Goal: Task Accomplishment & Management: Complete application form

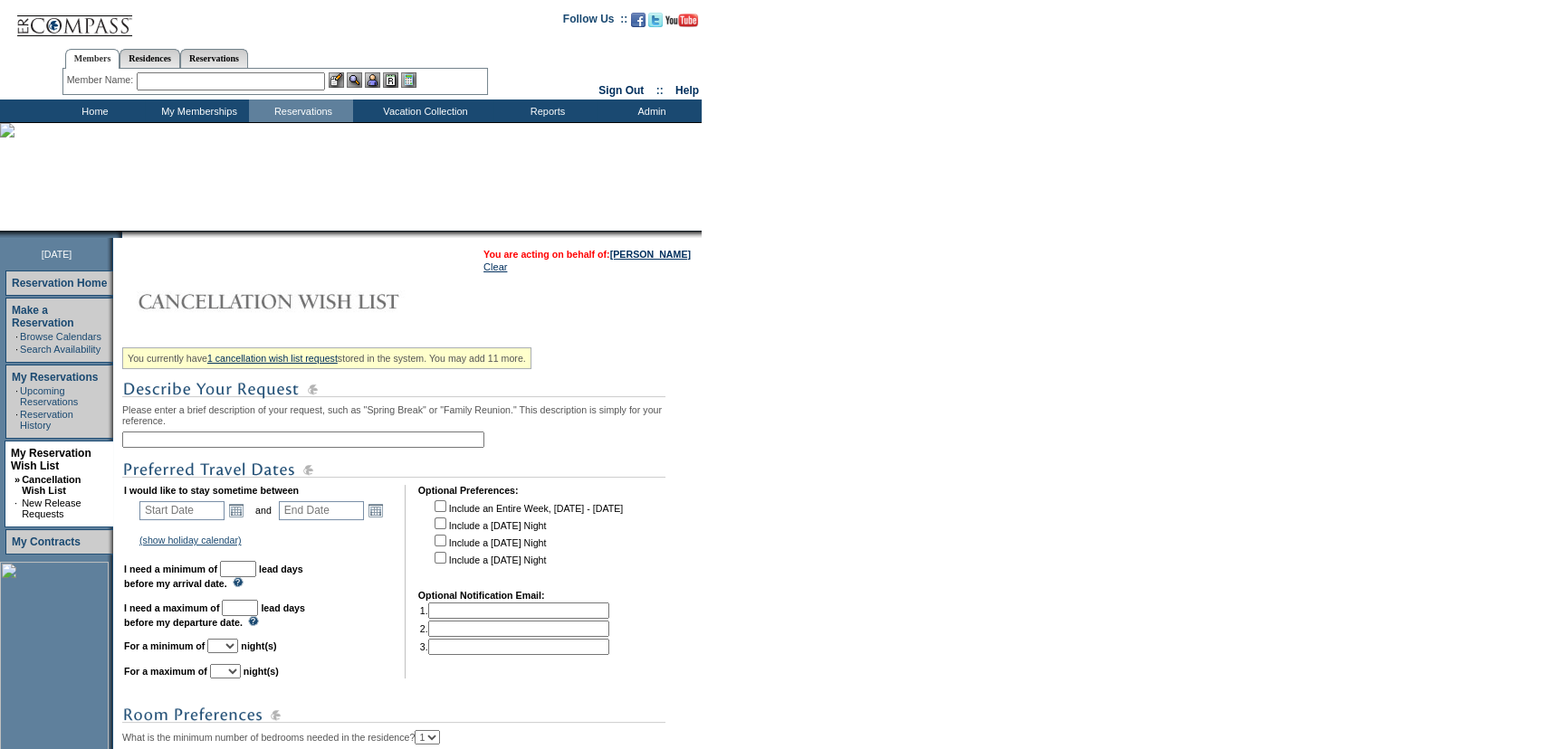
click at [365, 437] on input "text" at bounding box center [303, 440] width 362 height 16
type input "C"
click at [755, 418] on form "Follow Us ::" at bounding box center [784, 537] width 1568 height 1075
click at [718, 408] on form "Follow Us ::" at bounding box center [784, 537] width 1568 height 1075
click at [349, 447] on input "text" at bounding box center [303, 440] width 362 height 16
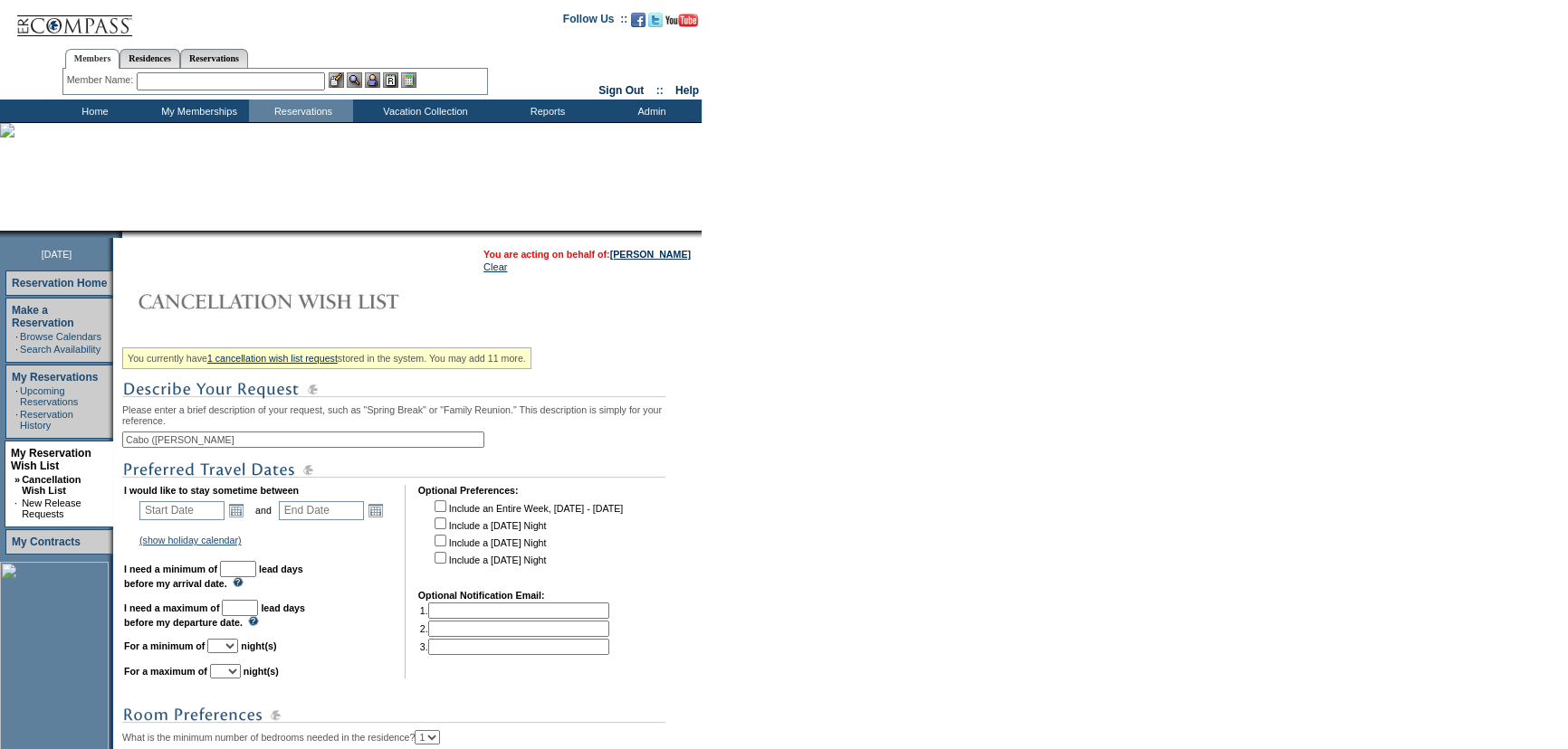
type input "Cabo ([PERSON_NAME] + PB)"
click at [248, 511] on td "Open the calendar popup. << < [DATE] > >> S M T W T F S 1 2 3 4 5 6 7 8 9 10 11…" at bounding box center [236, 511] width 23 height 20
click at [241, 515] on link "Open the calendar popup." at bounding box center [236, 511] width 20 height 20
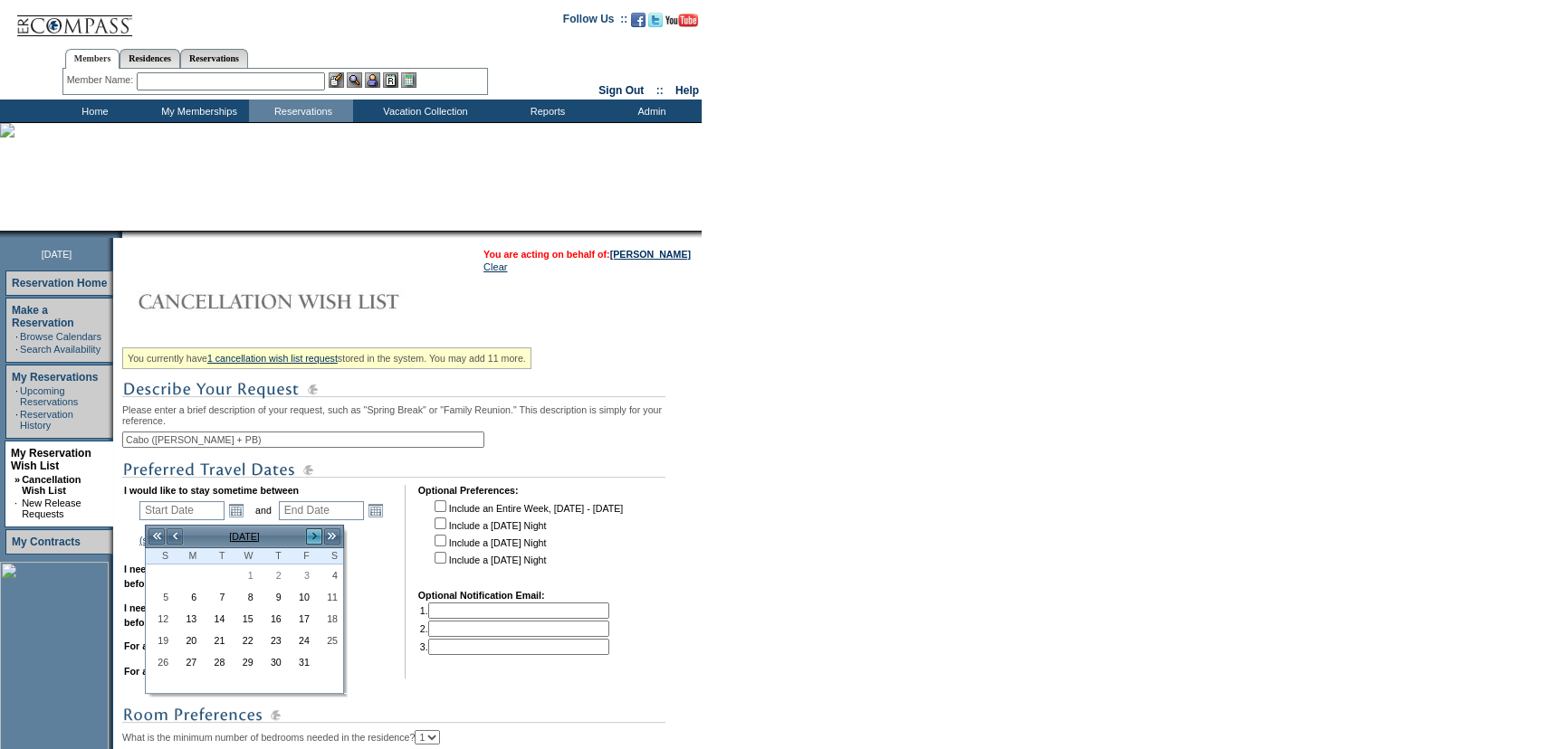
click at [315, 541] on link ">" at bounding box center [314, 537] width 18 height 18
click at [277, 572] on link "1" at bounding box center [272, 576] width 26 height 20
type input "[DATE]"
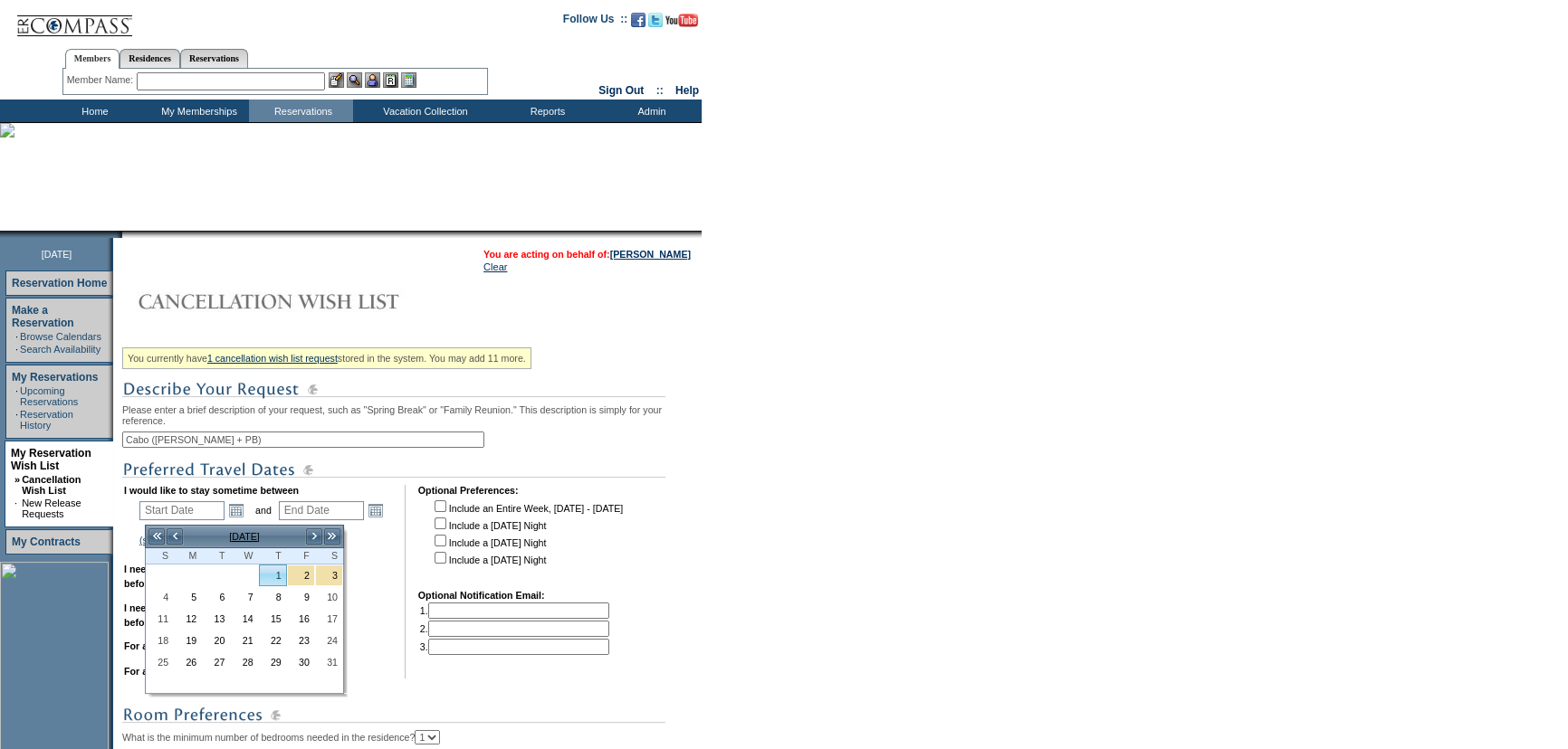
type input "[DATE]"
type input "94"
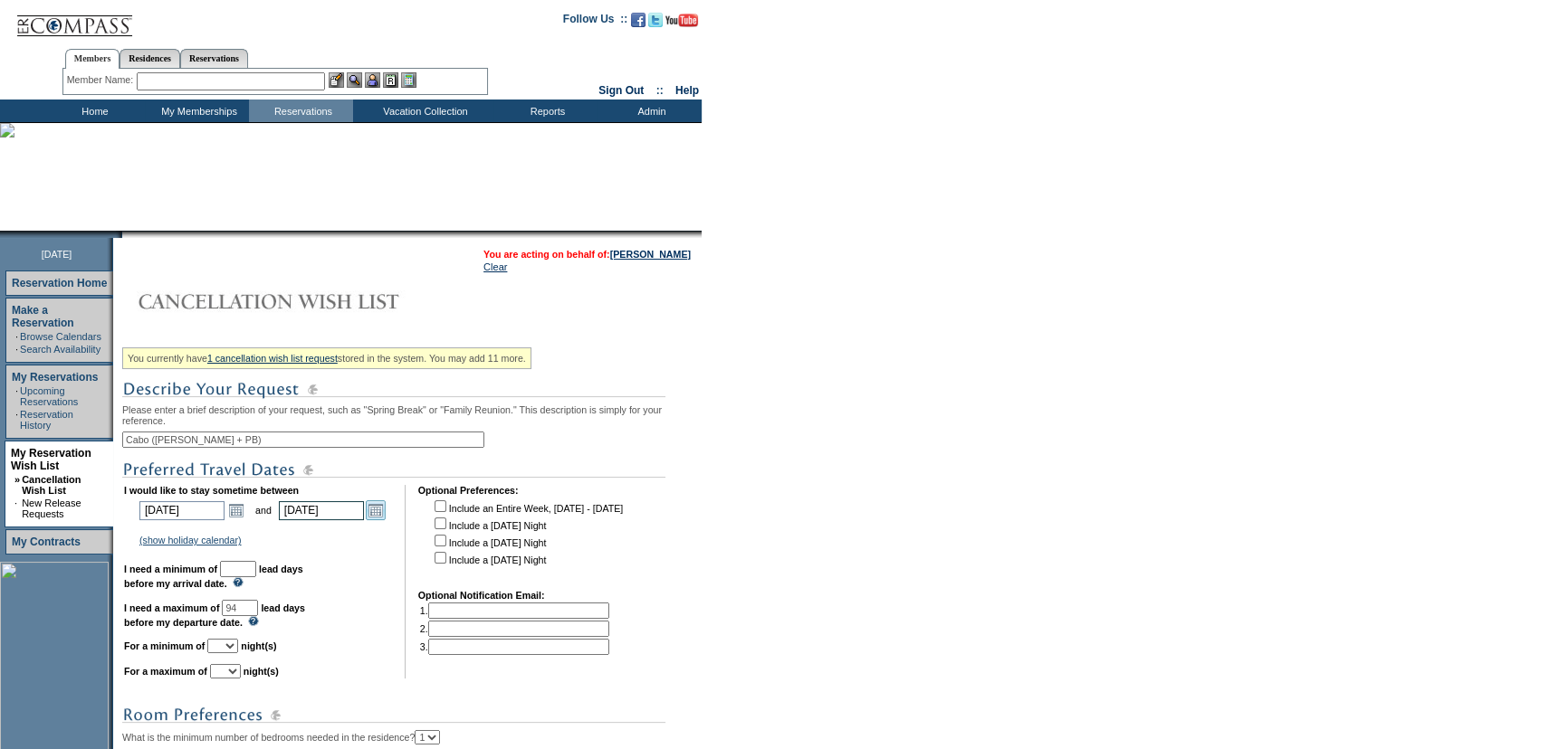
drag, startPoint x: 369, startPoint y: 515, endPoint x: 388, endPoint y: 515, distance: 19.0
click at [364, 515] on input "[DATE]" at bounding box center [322, 512] width 85 height 19
click at [386, 515] on link "Open the calendar popup." at bounding box center [375, 511] width 20 height 20
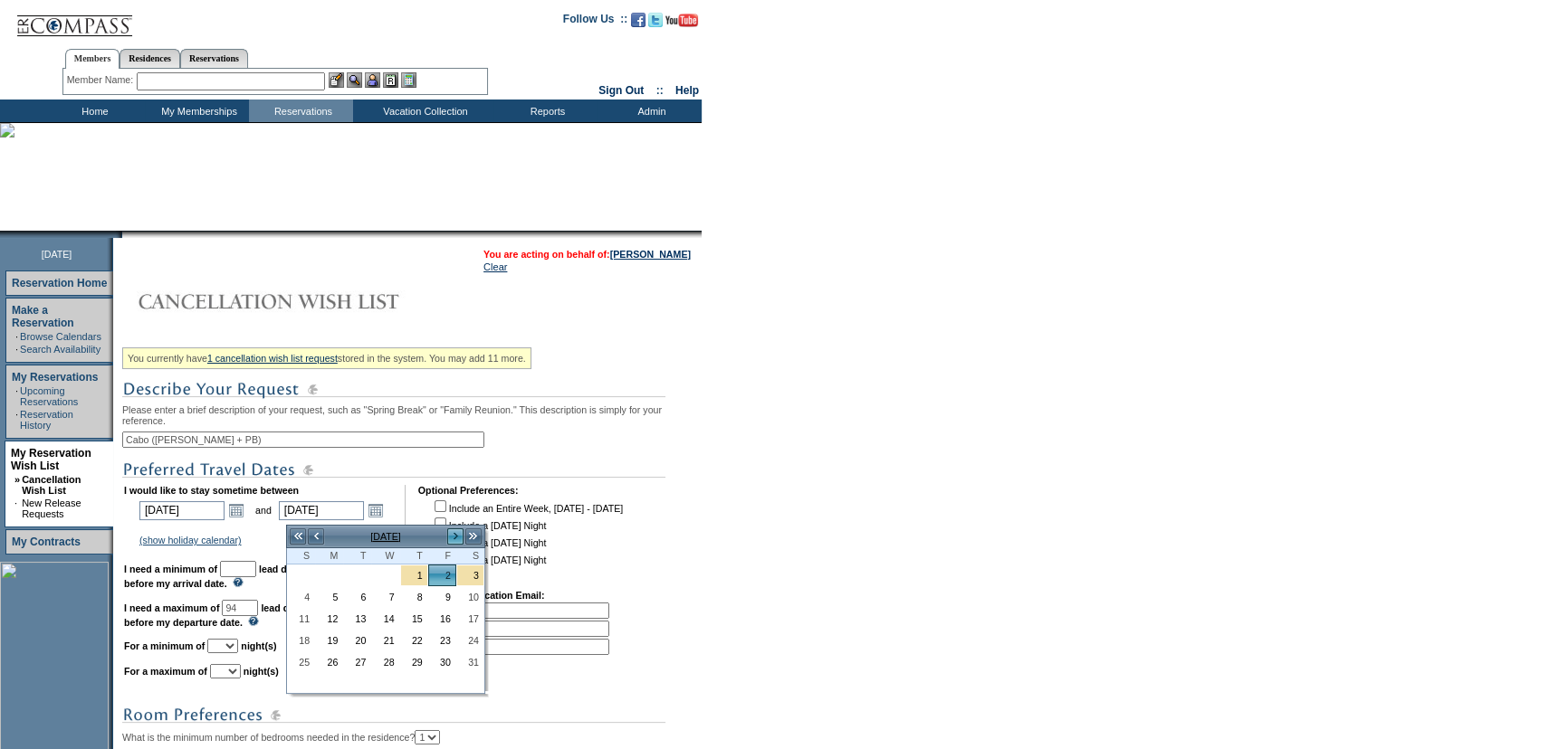
click at [450, 543] on link ">" at bounding box center [455, 537] width 18 height 18
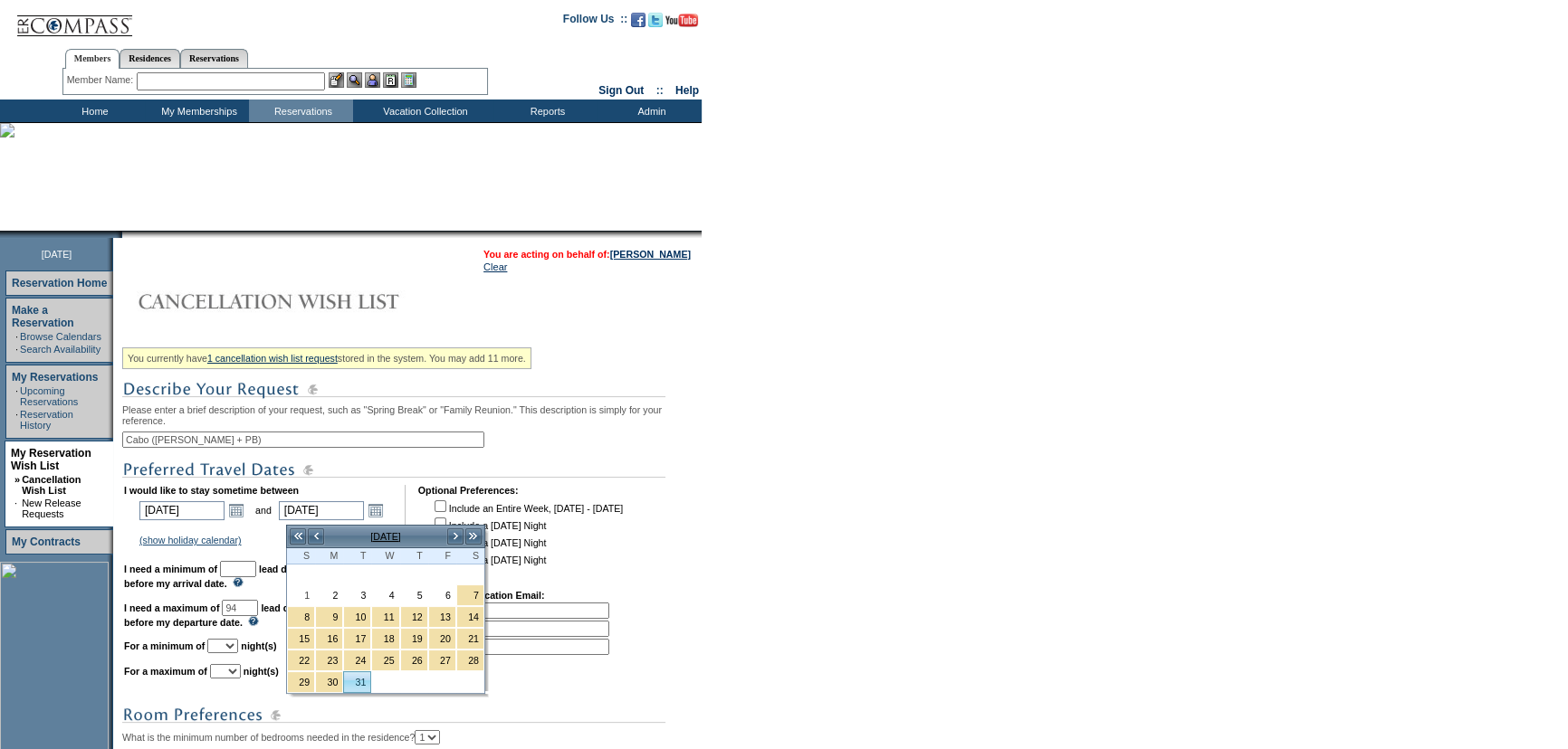
click at [364, 687] on link "31" at bounding box center [357, 682] width 26 height 20
type input "[DATE]"
type input "182"
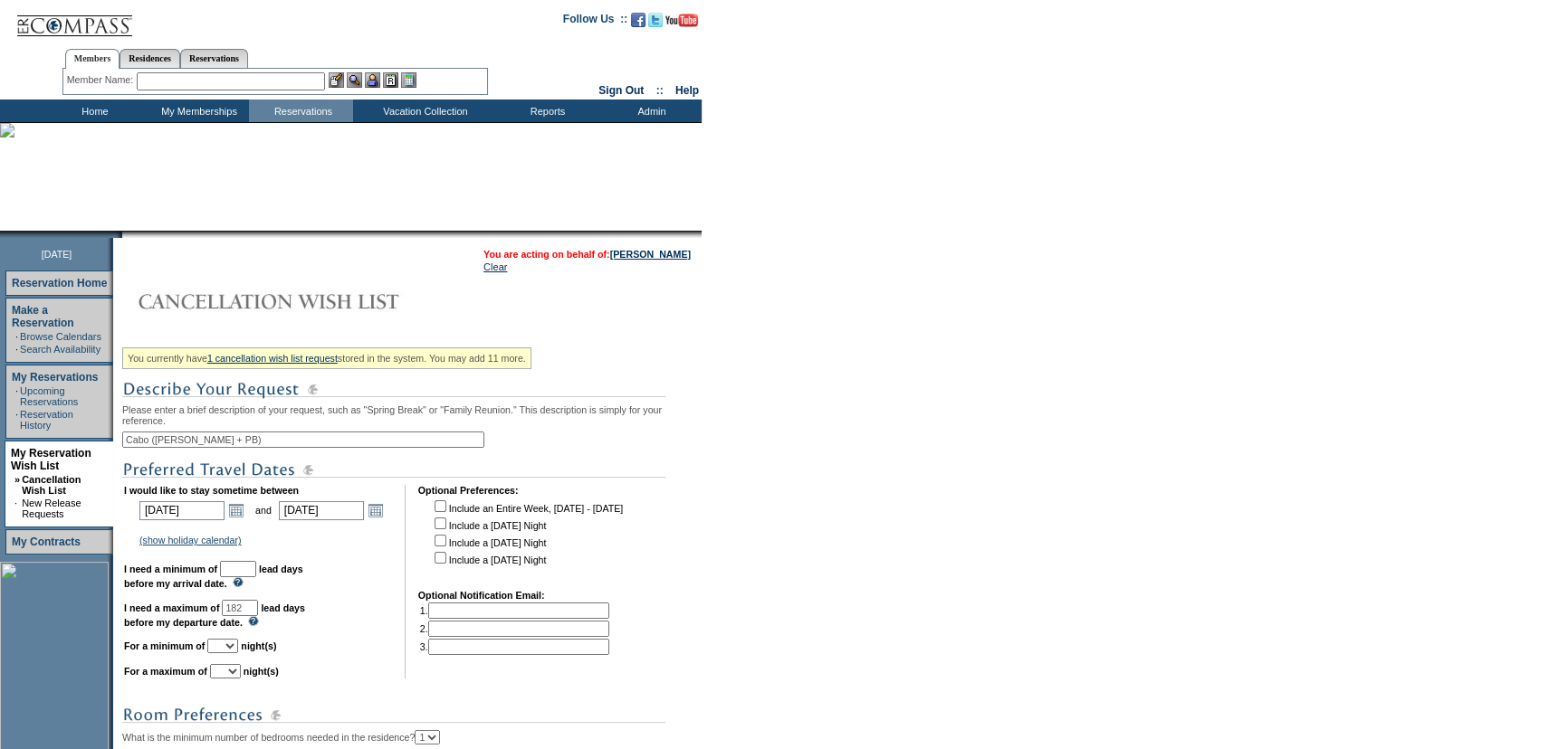
click at [256, 571] on input "text" at bounding box center [237, 569] width 36 height 16
type input "30"
click at [914, 396] on form "Follow Us ::" at bounding box center [784, 577] width 1568 height 1154
click at [1026, 90] on form "Follow Us ::" at bounding box center [784, 577] width 1568 height 1154
click at [258, 609] on input "182" at bounding box center [239, 608] width 36 height 16
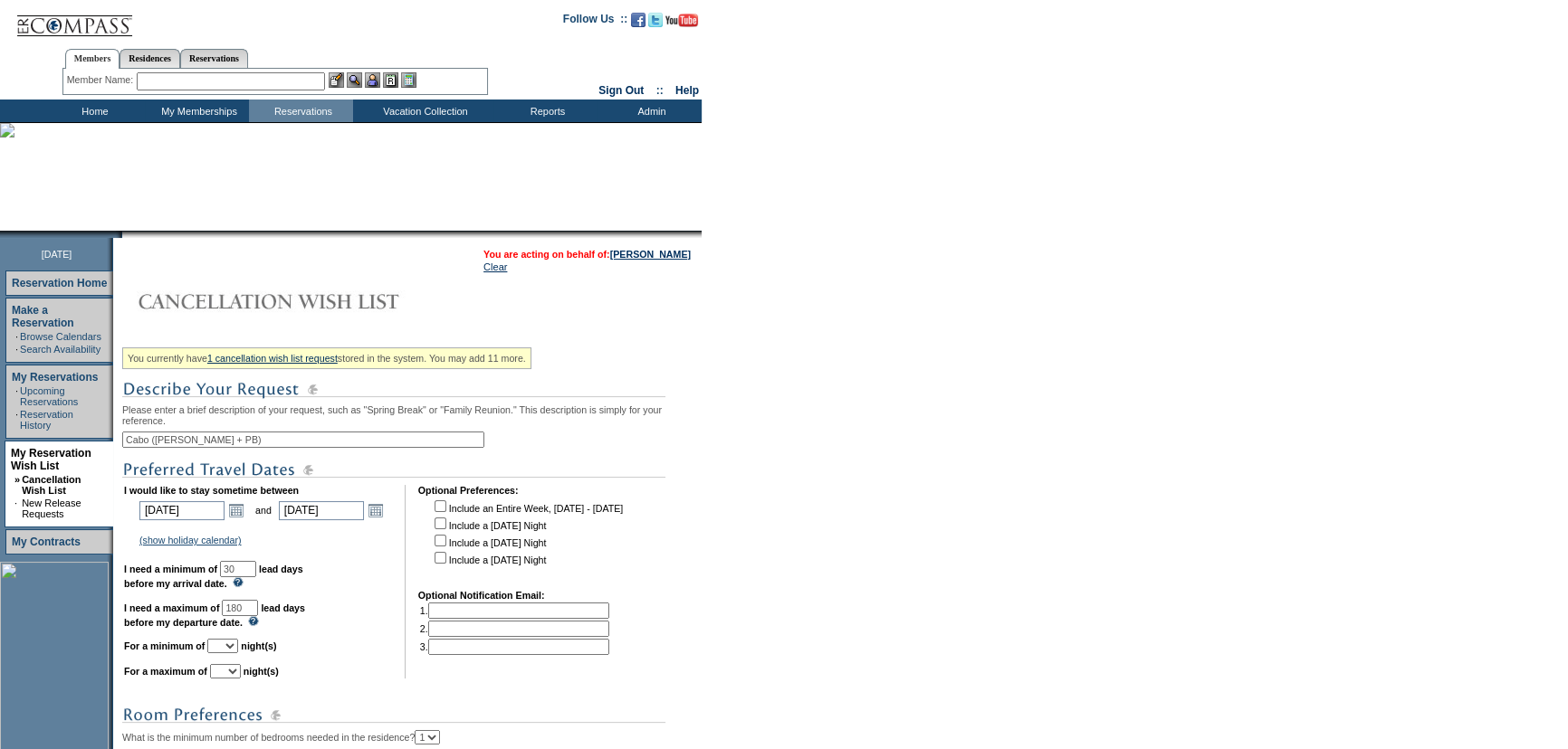
type input "180"
click at [860, 430] on form "Follow Us ::" at bounding box center [784, 577] width 1568 height 1154
click at [238, 648] on select "1 2 3 4 5 6 7 8 9 10 11 12 13 14" at bounding box center [223, 646] width 31 height 15
select select "5"
click at [240, 679] on select "1 2 3 4 5 6 7 8 9 10 11 12 13 14" at bounding box center [226, 671] width 31 height 15
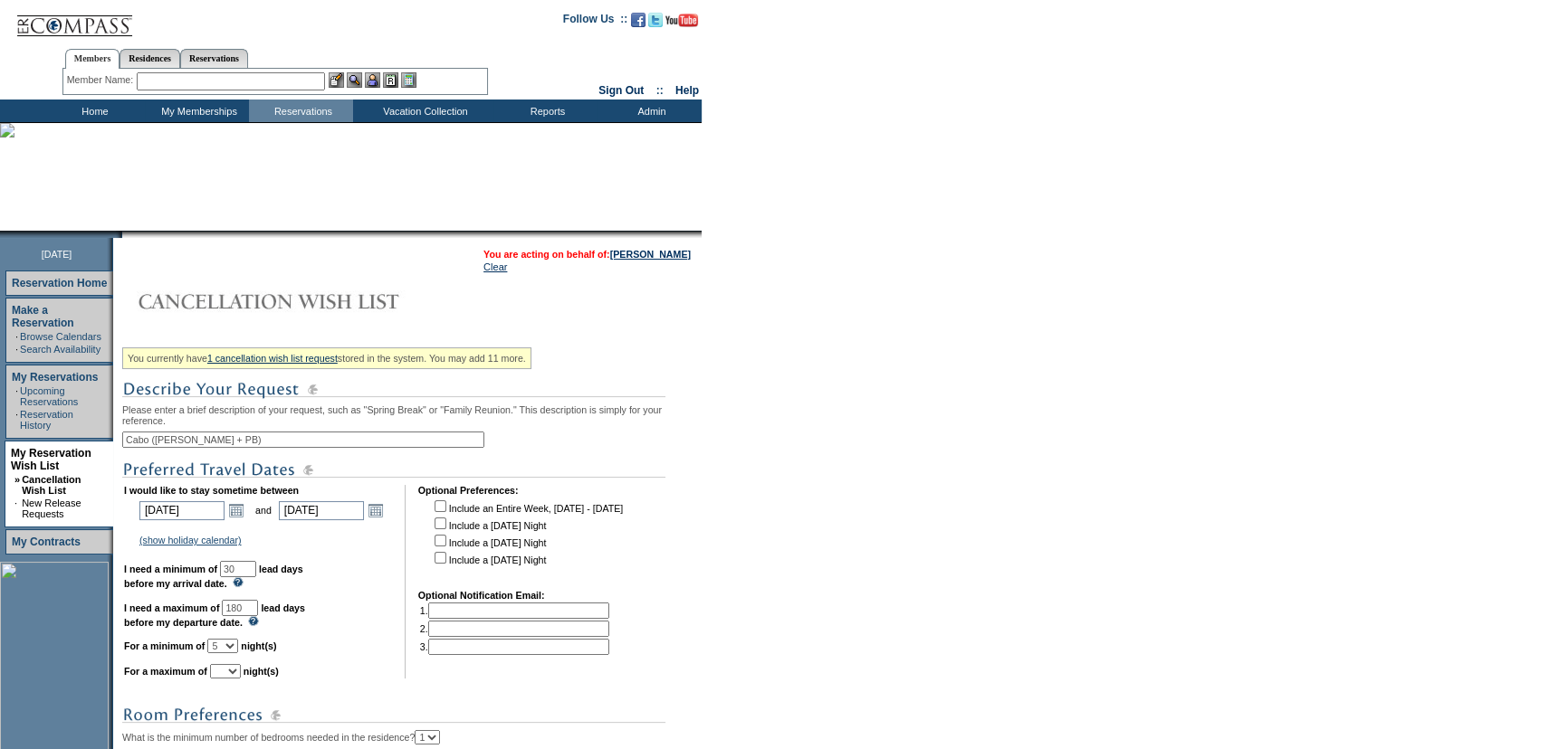
select select "7"
click at [969, 544] on form "Follow Us ::" at bounding box center [784, 577] width 1568 height 1154
click at [242, 644] on td "I would like to stay sometime between [DATE] [DATE] Open the calendar popup. <<…" at bounding box center [258, 582] width 268 height 194
click at [447, 563] on input "checkbox" at bounding box center [440, 558] width 12 height 12
checkbox input "true"
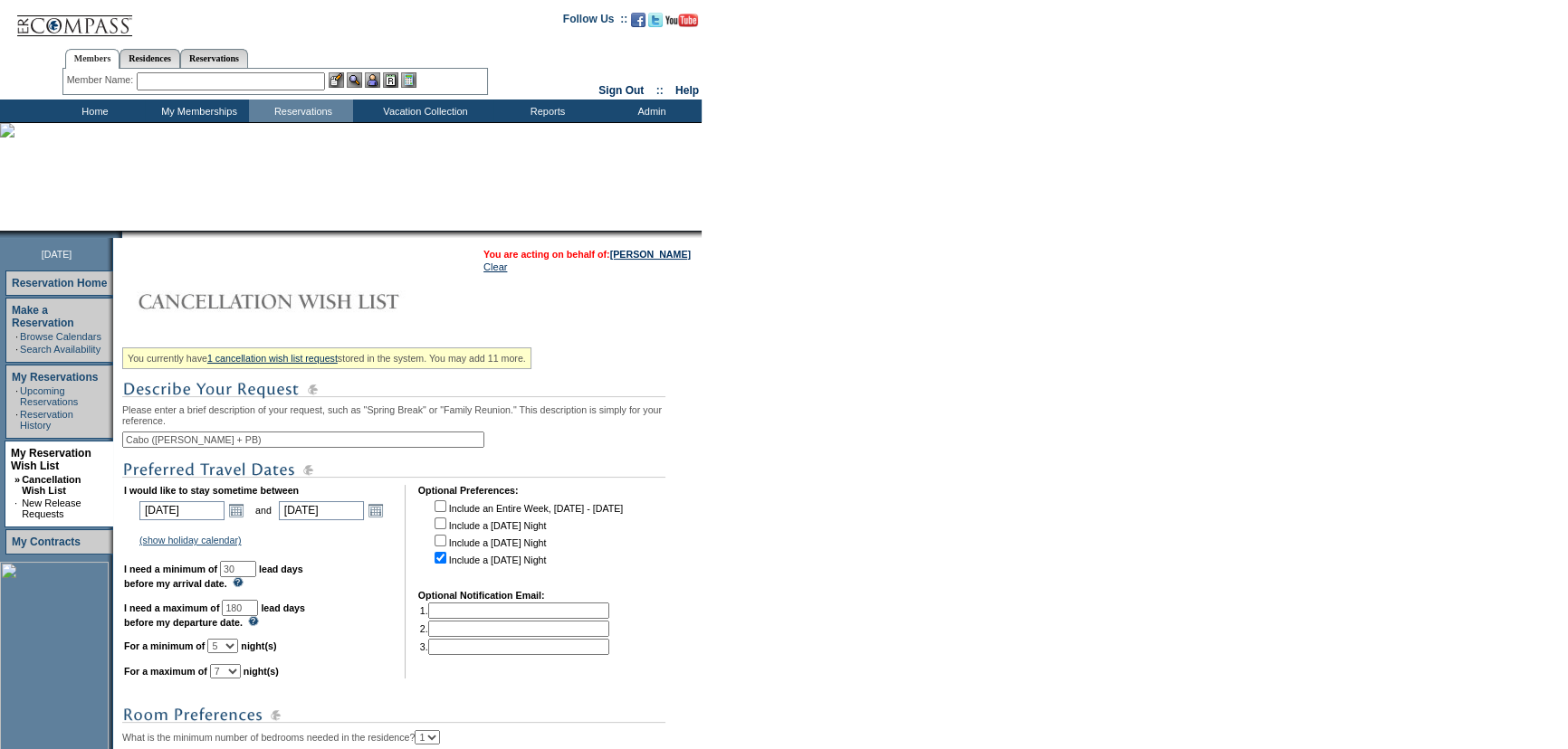
click at [447, 546] on input "checkbox" at bounding box center [440, 541] width 12 height 12
checkbox input "true"
click at [867, 534] on form "Follow Us ::" at bounding box center [784, 577] width 1568 height 1154
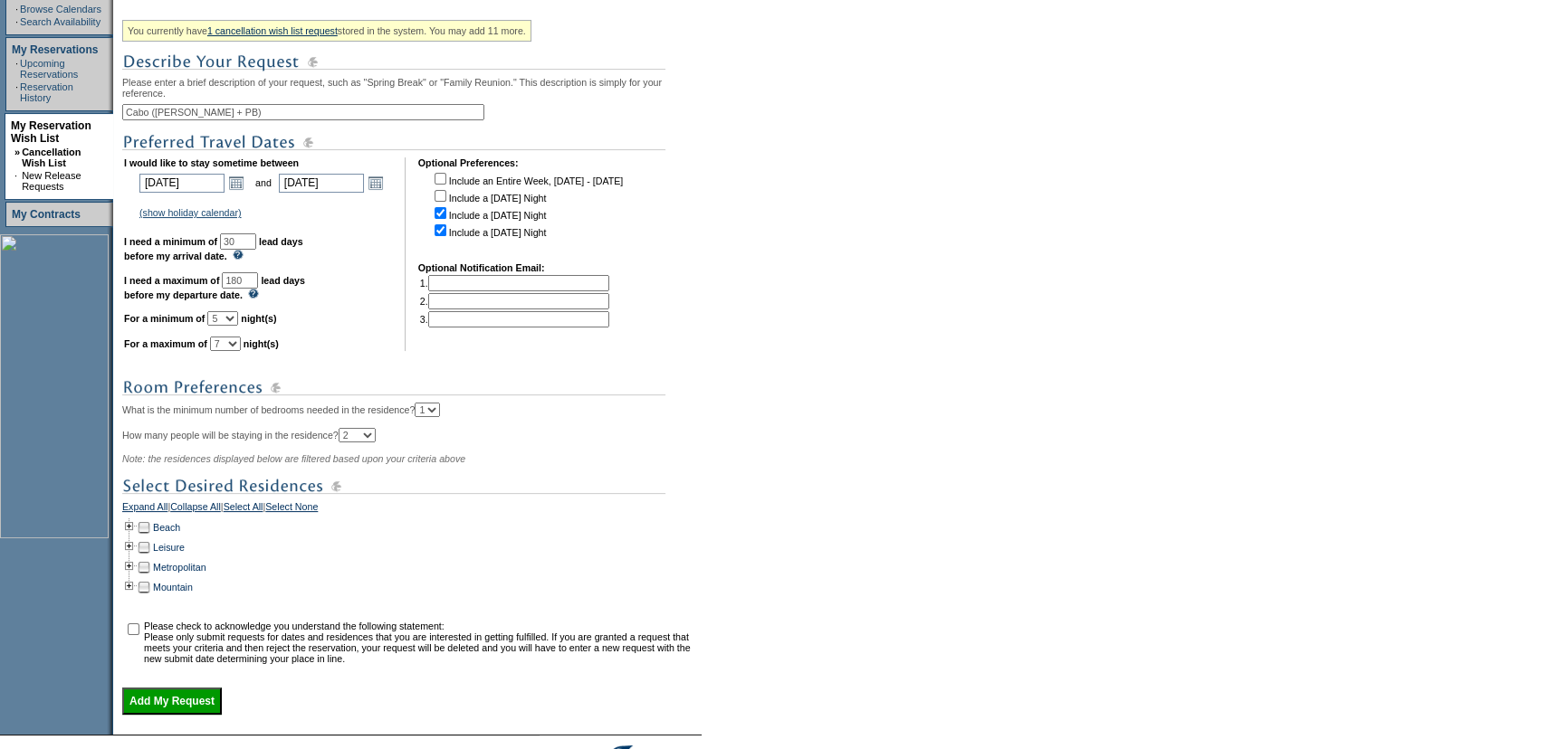
scroll to position [328, 0]
click at [166, 532] on link "Beach" at bounding box center [167, 526] width 27 height 11
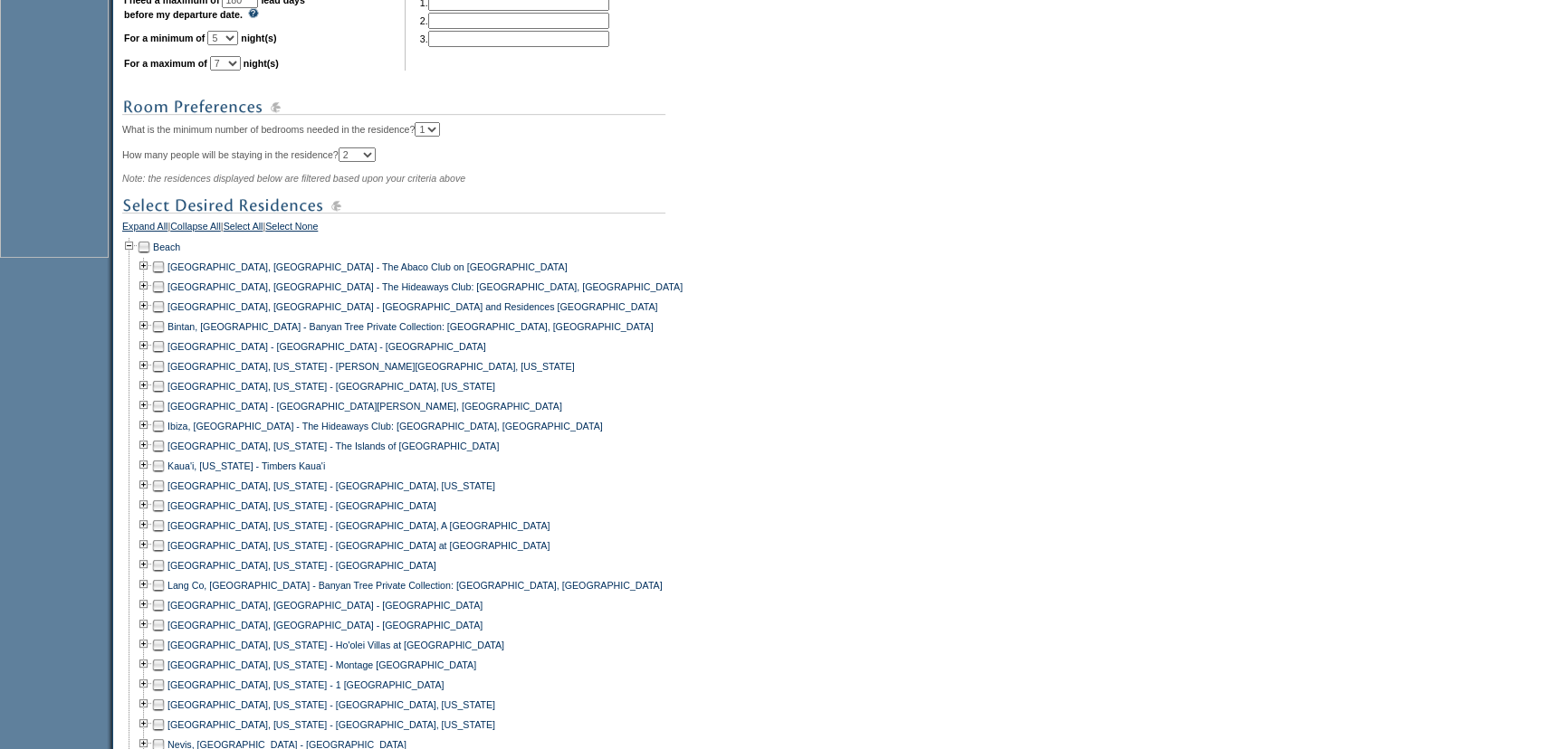
scroll to position [905, 0]
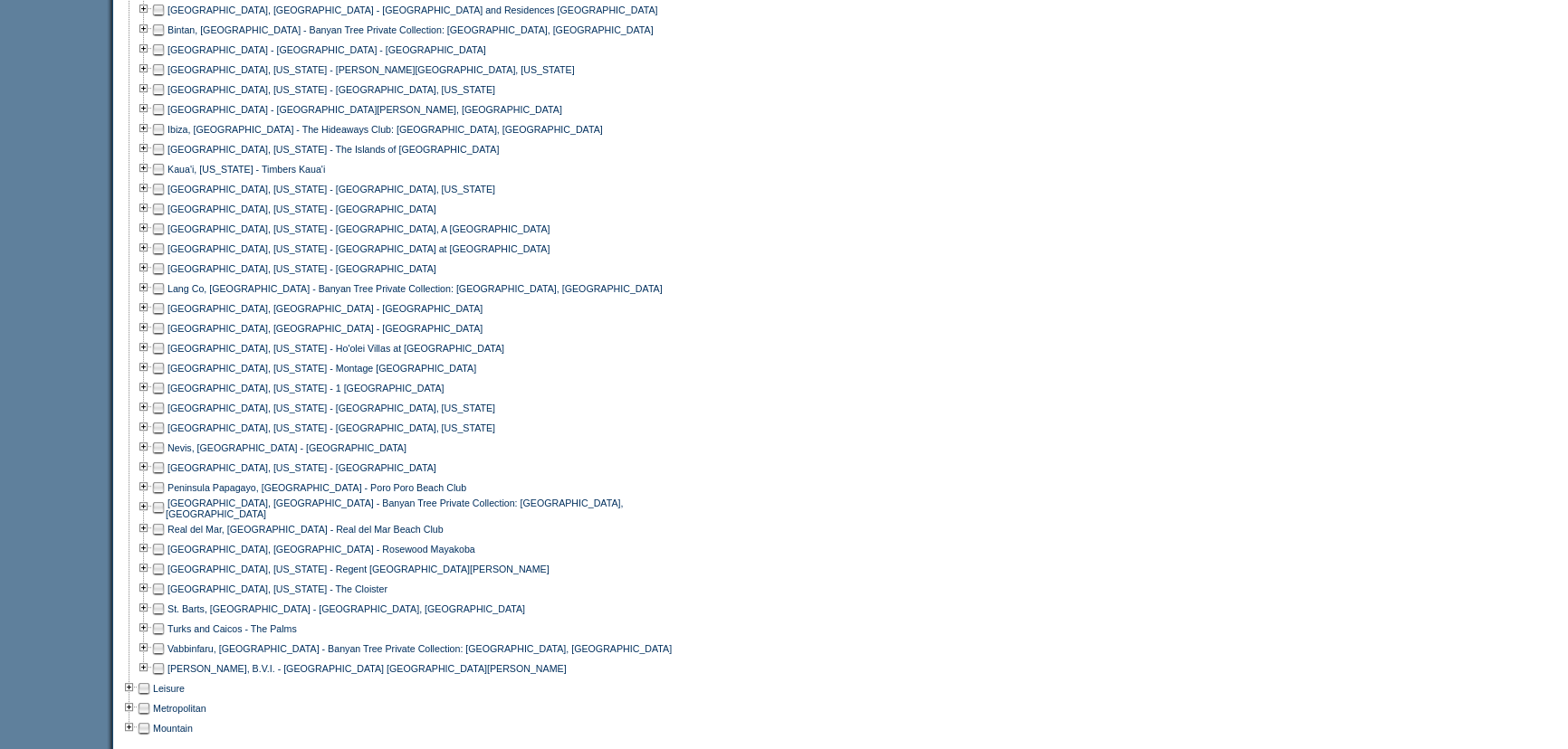
click at [164, 319] on td at bounding box center [158, 308] width 15 height 20
click at [165, 338] on td at bounding box center [158, 328] width 15 height 20
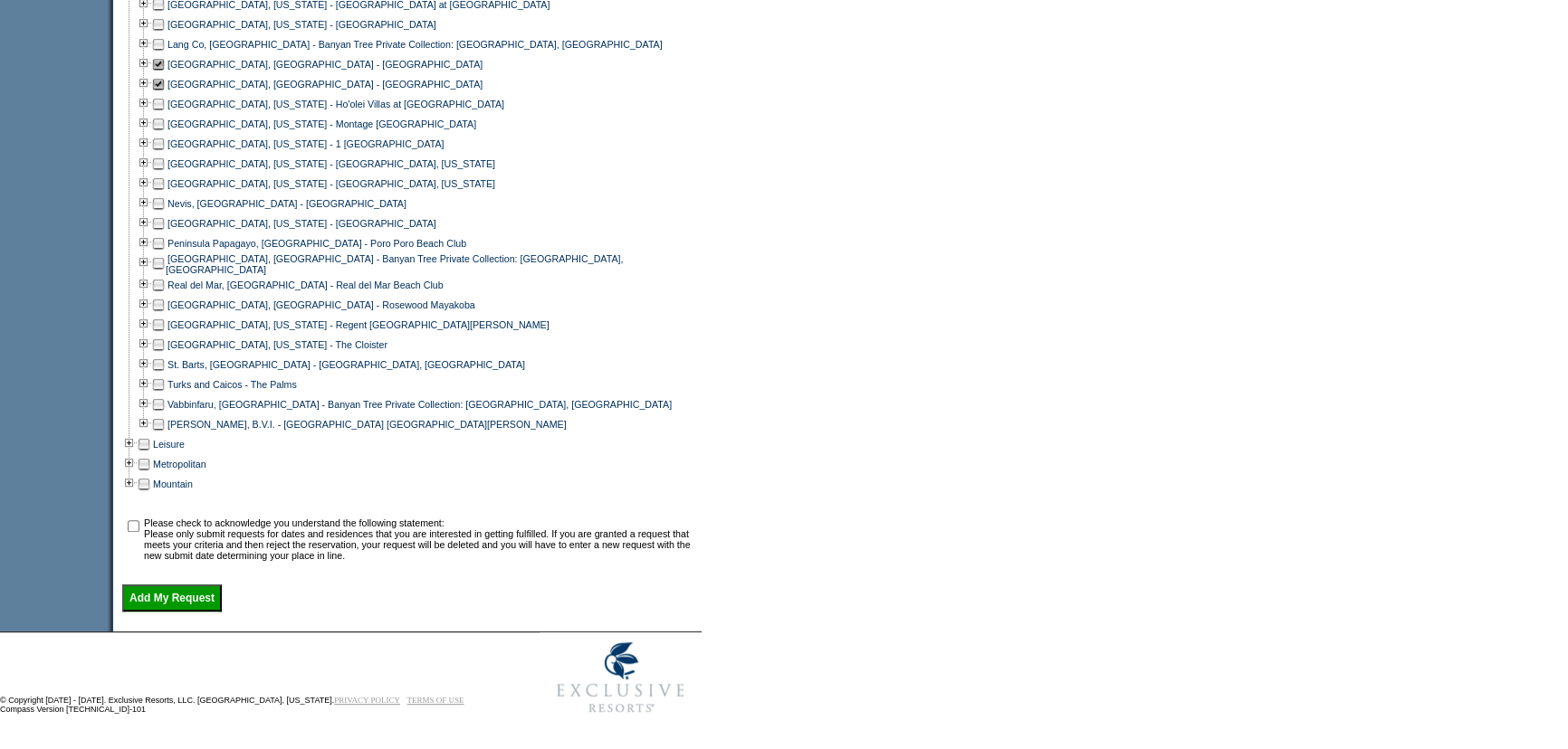
scroll to position [1165, 0]
click at [141, 517] on td at bounding box center [133, 539] width 18 height 44
click at [140, 524] on input "checkbox" at bounding box center [134, 526] width 12 height 12
checkbox input "true"
click at [197, 594] on input "Add My Request" at bounding box center [172, 598] width 100 height 27
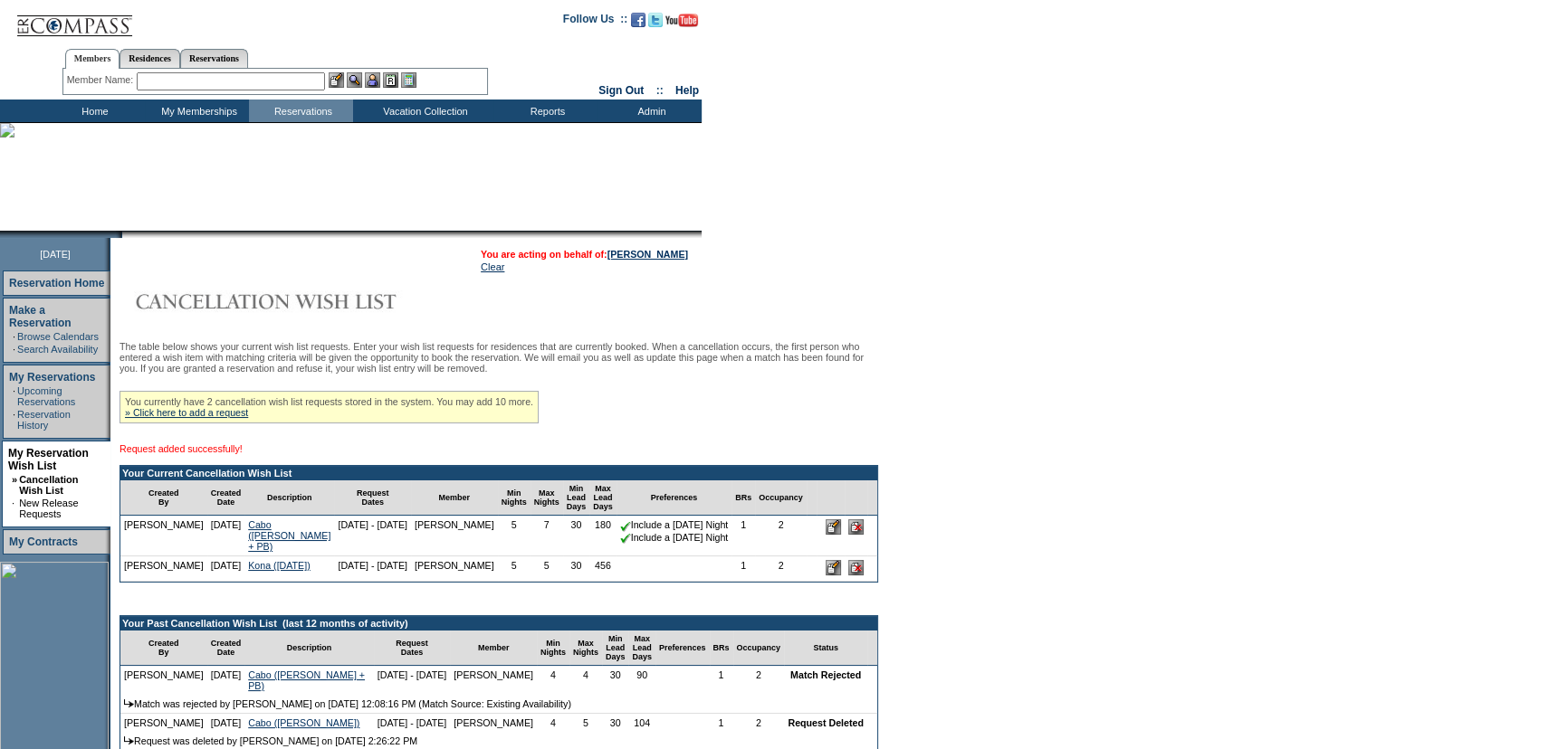
click at [979, 292] on form "Follow Us ::" at bounding box center [784, 661] width 1568 height 1322
click at [955, 271] on form "Follow Us ::" at bounding box center [784, 661] width 1568 height 1322
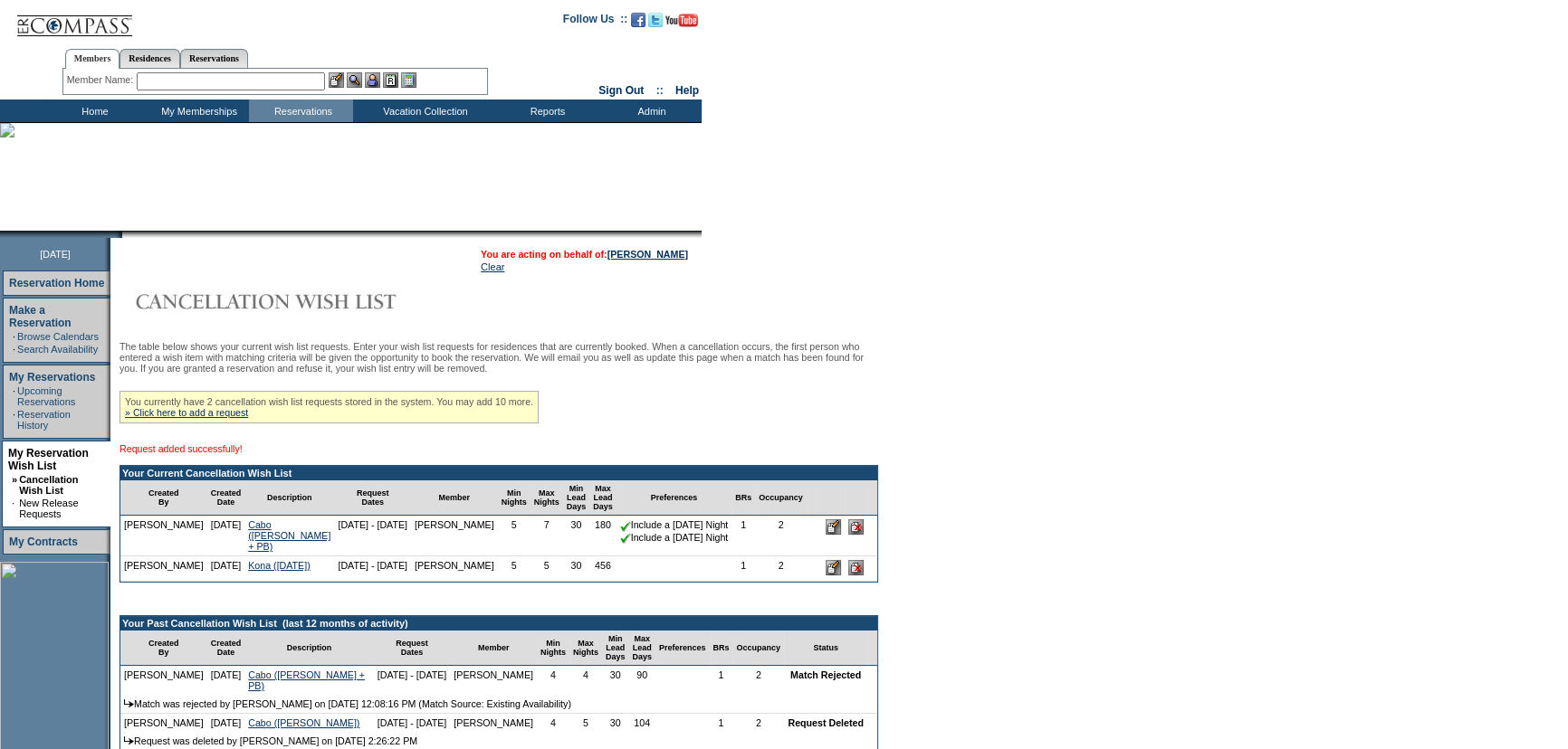
click at [904, 366] on form "Follow Us ::" at bounding box center [784, 661] width 1568 height 1322
click at [73, 113] on td "Home" at bounding box center [92, 110] width 104 height 22
